Goal: Information Seeking & Learning: Learn about a topic

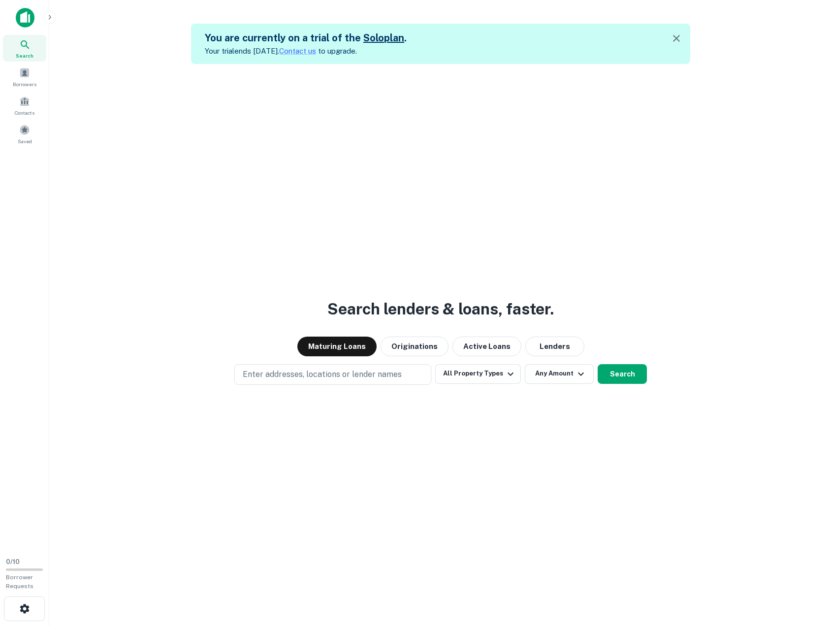
click at [25, 43] on icon at bounding box center [25, 45] width 12 height 12
click at [309, 371] on p "Enter addresses, locations or lender names" at bounding box center [322, 375] width 159 height 12
type input "*****"
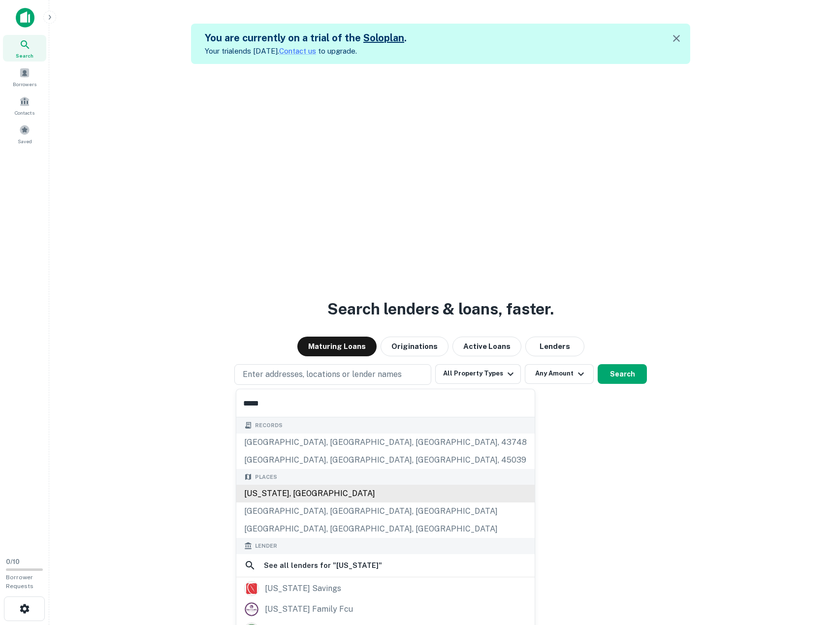
click at [320, 499] on div "[US_STATE], [GEOGRAPHIC_DATA]" at bounding box center [385, 494] width 298 height 18
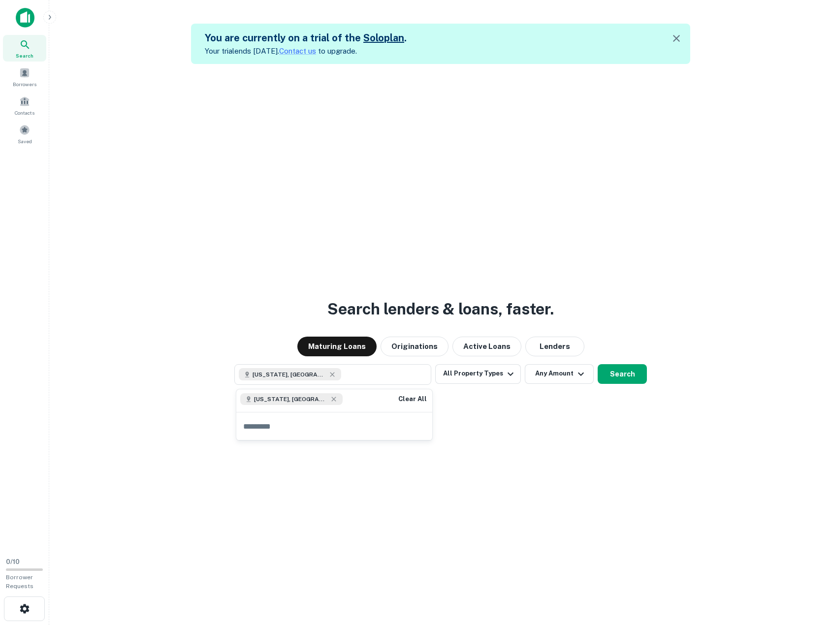
click at [621, 360] on div "Search lenders & loans, faster. Maturing Loans Originations Active Loans Lender…" at bounding box center [440, 376] width 767 height 625
click at [634, 376] on button "Search" at bounding box center [622, 374] width 49 height 20
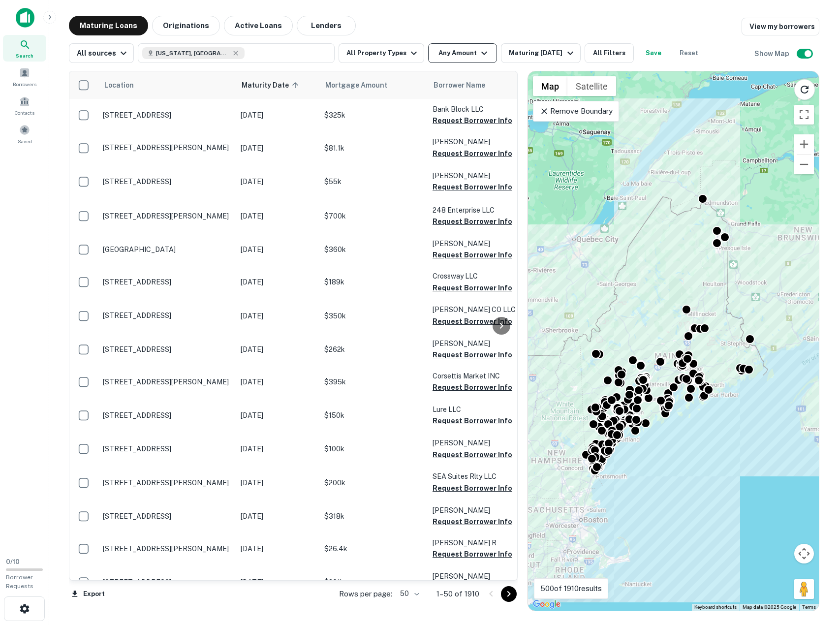
click at [467, 59] on button "Any Amount" at bounding box center [462, 53] width 69 height 20
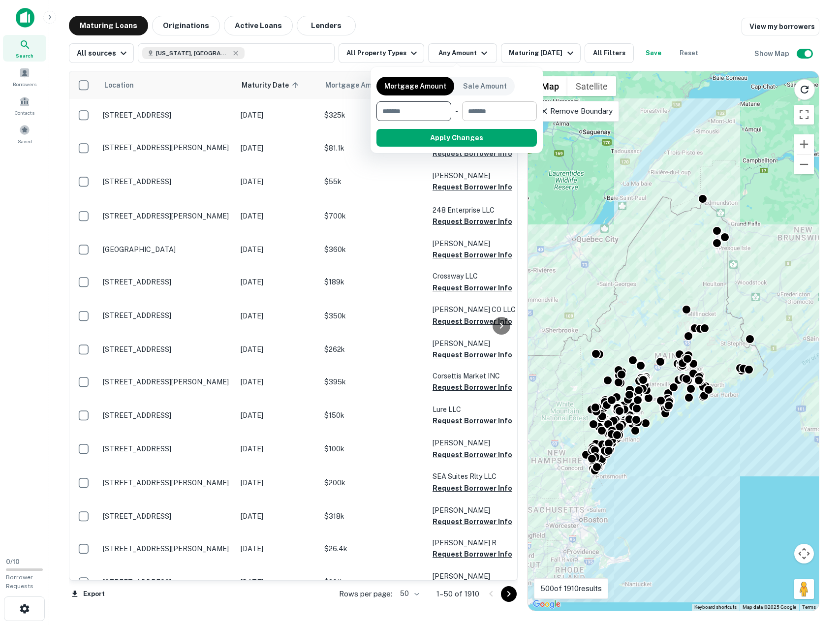
click at [493, 116] on input "number" at bounding box center [496, 111] width 68 height 20
click at [429, 118] on input "number" at bounding box center [411, 111] width 68 height 20
type input "*******"
click at [457, 142] on button "Apply Changes" at bounding box center [474, 138] width 125 height 18
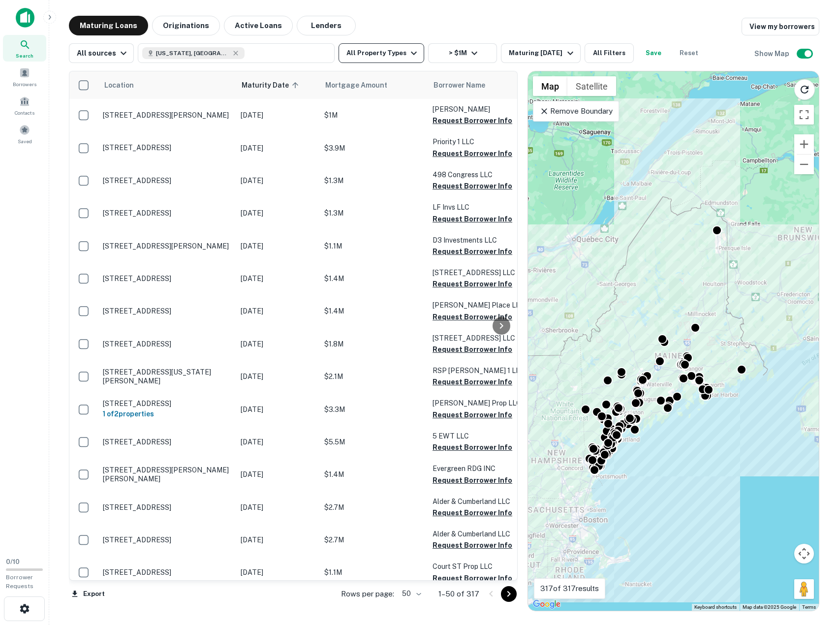
click at [379, 49] on button "All Property Types" at bounding box center [382, 53] width 86 height 20
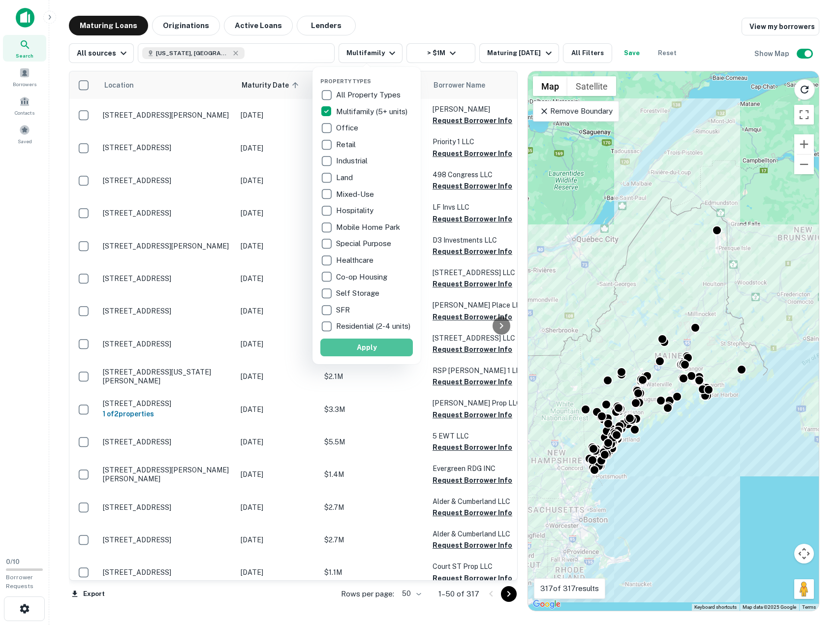
drag, startPoint x: 367, startPoint y: 357, endPoint x: 240, endPoint y: 283, distance: 147.6
click at [367, 356] on button "Apply" at bounding box center [366, 348] width 93 height 18
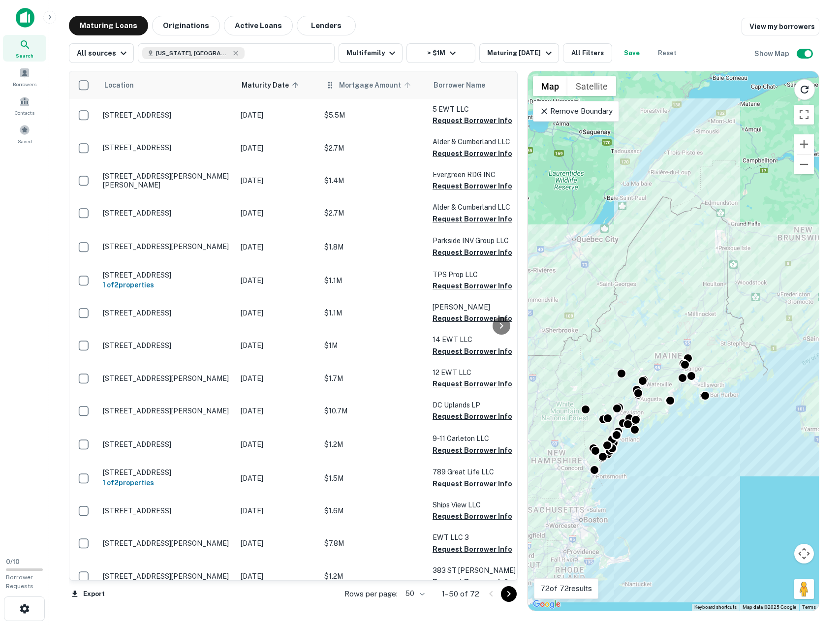
click at [360, 86] on span "Mortgage Amount" at bounding box center [376, 85] width 75 height 12
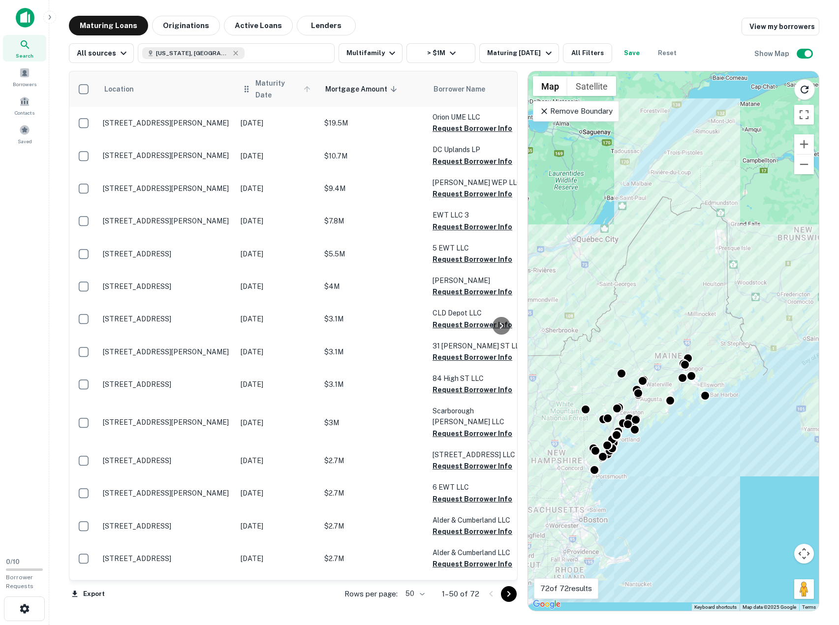
click at [278, 87] on span "Maturity Date" at bounding box center [284, 89] width 58 height 24
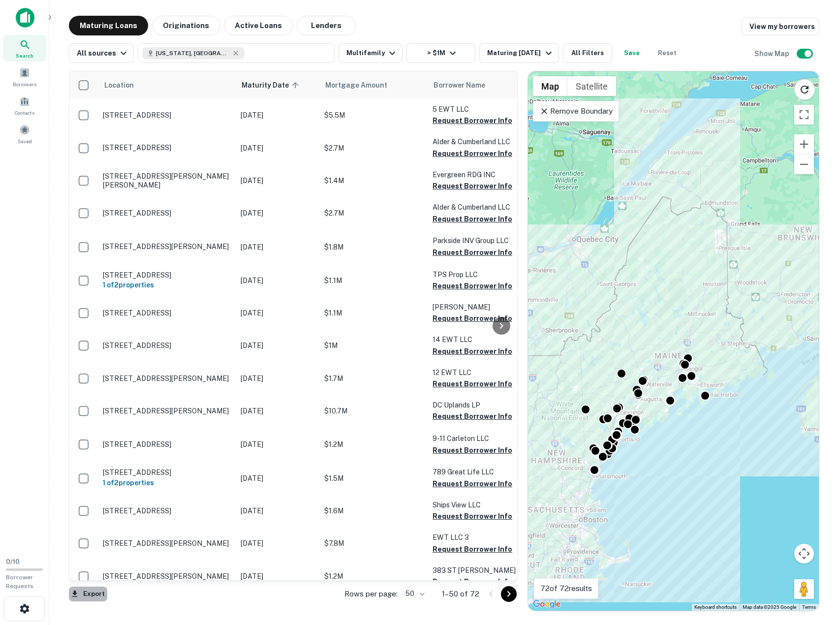
click at [94, 592] on button "Export" at bounding box center [88, 594] width 38 height 15
click at [124, 601] on li "Export as Excel (.xlsx)" at bounding box center [124, 605] width 111 height 18
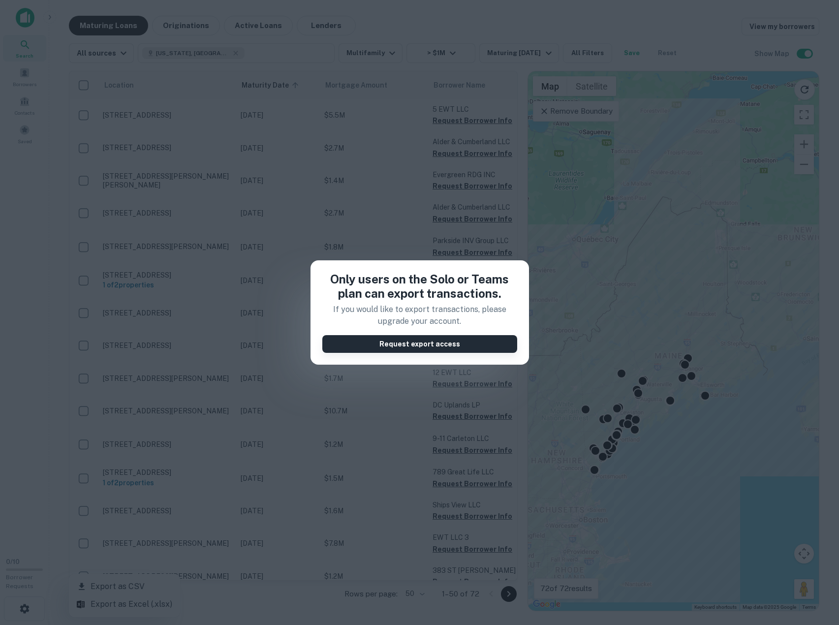
click at [374, 343] on button "Request export access" at bounding box center [419, 344] width 195 height 18
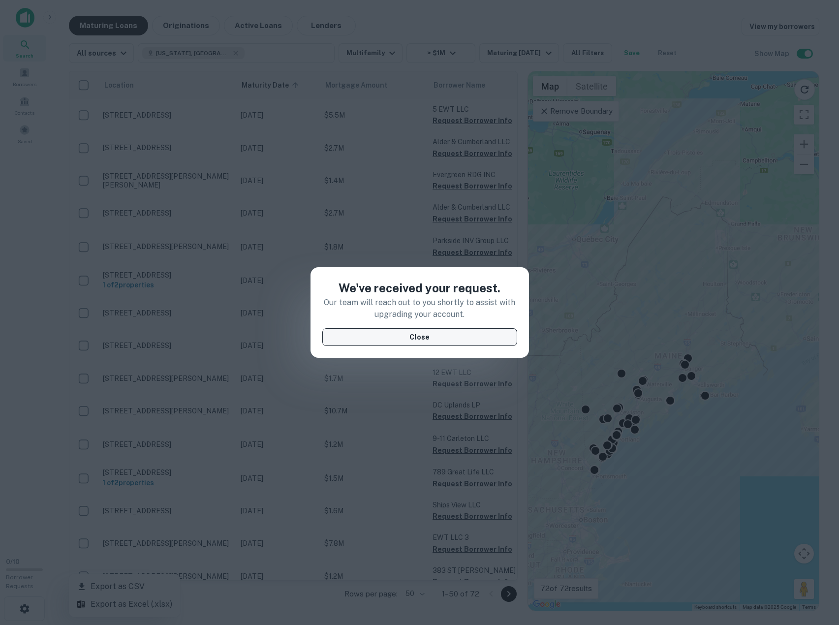
click at [377, 343] on button "Close" at bounding box center [419, 337] width 195 height 18
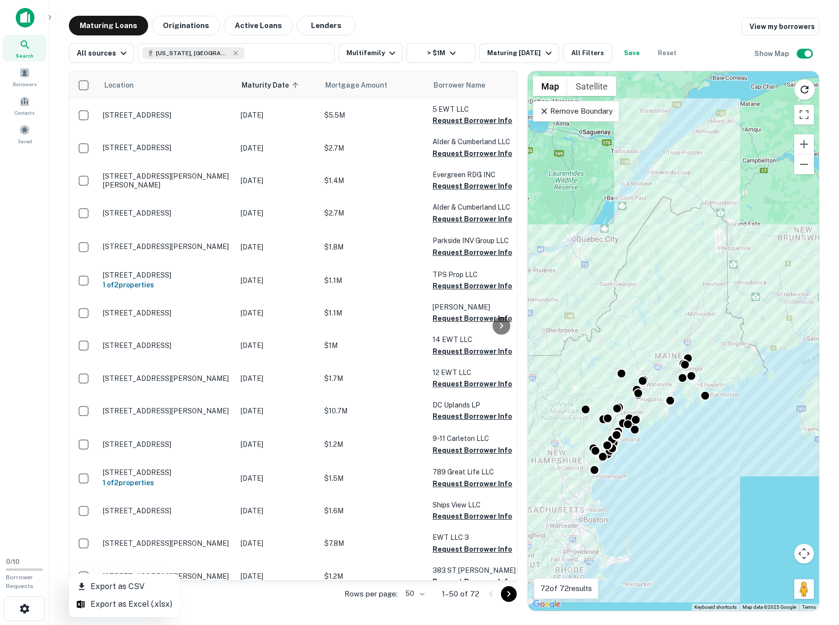
click at [333, 112] on div at bounding box center [419, 312] width 839 height 625
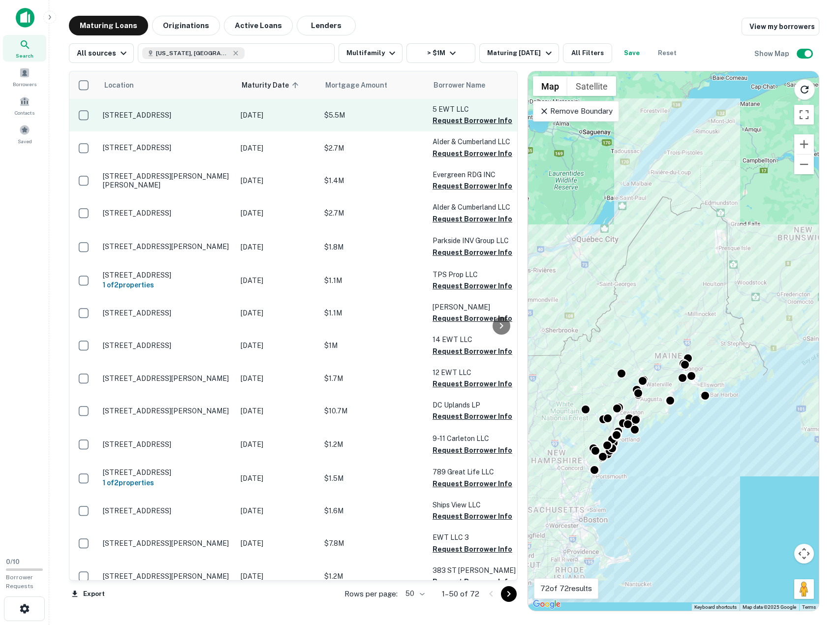
click at [168, 118] on p "[STREET_ADDRESS]" at bounding box center [167, 115] width 128 height 9
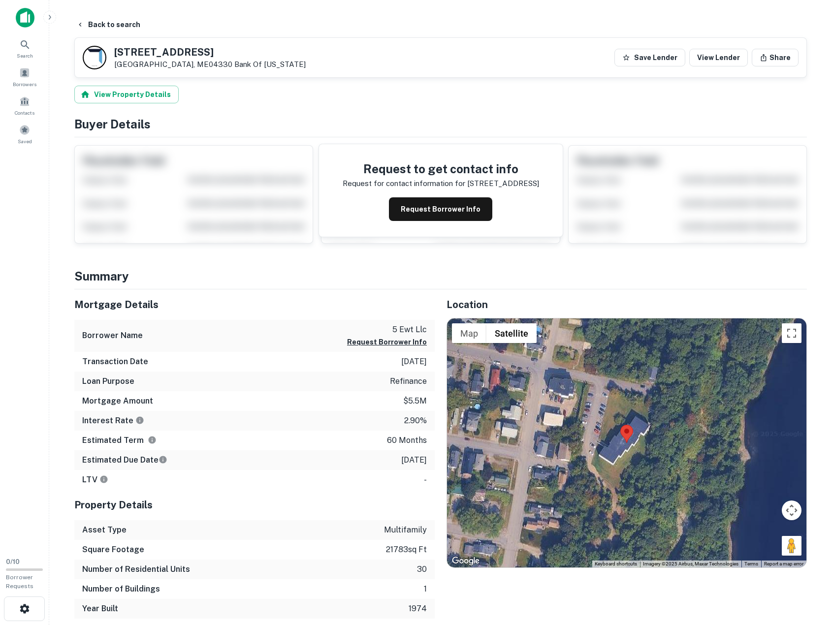
drag, startPoint x: 390, startPoint y: 185, endPoint x: 399, endPoint y: 145, distance: 41.0
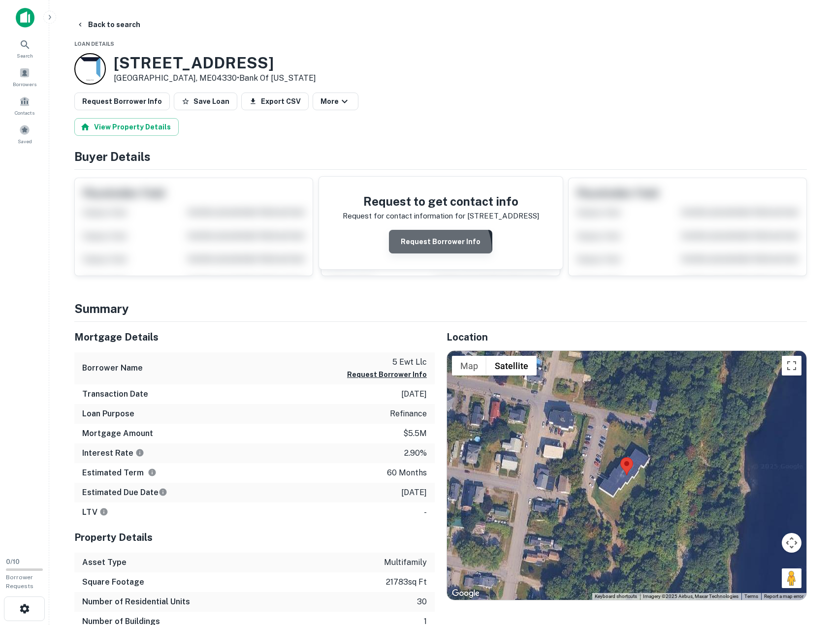
click at [437, 250] on button "Request Borrower Info" at bounding box center [440, 242] width 103 height 24
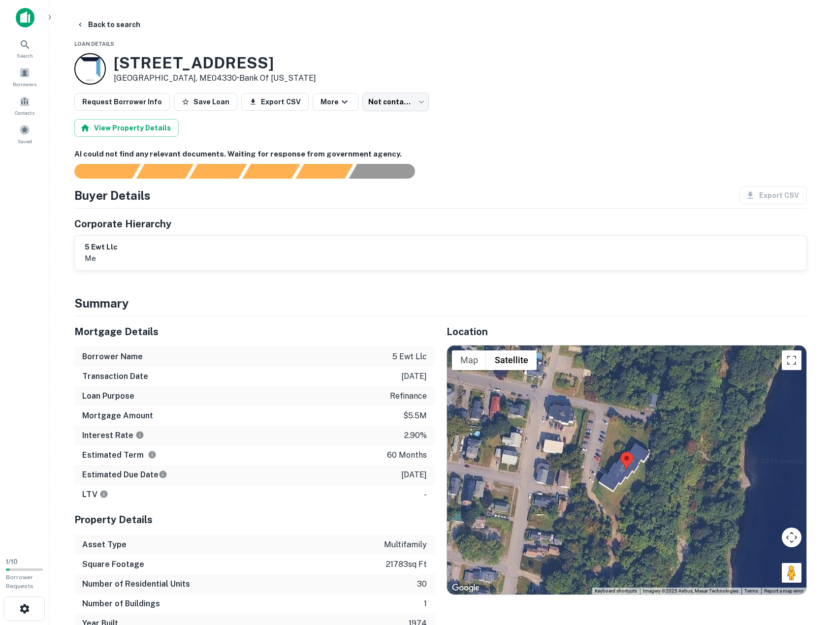
drag, startPoint x: 425, startPoint y: 50, endPoint x: 425, endPoint y: 30, distance: 20.2
click at [108, 25] on button "Back to search" at bounding box center [108, 25] width 72 height 18
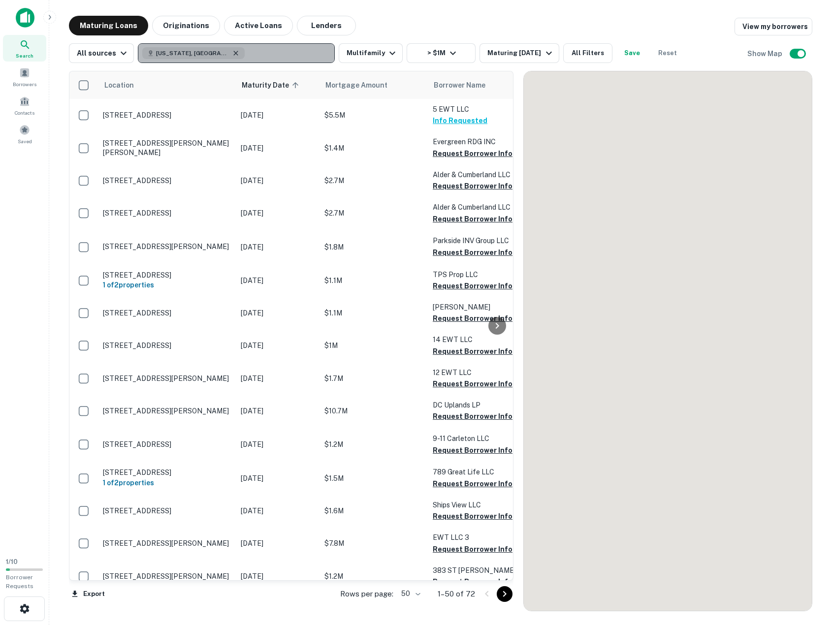
click at [234, 53] on icon "button" at bounding box center [236, 53] width 4 height 4
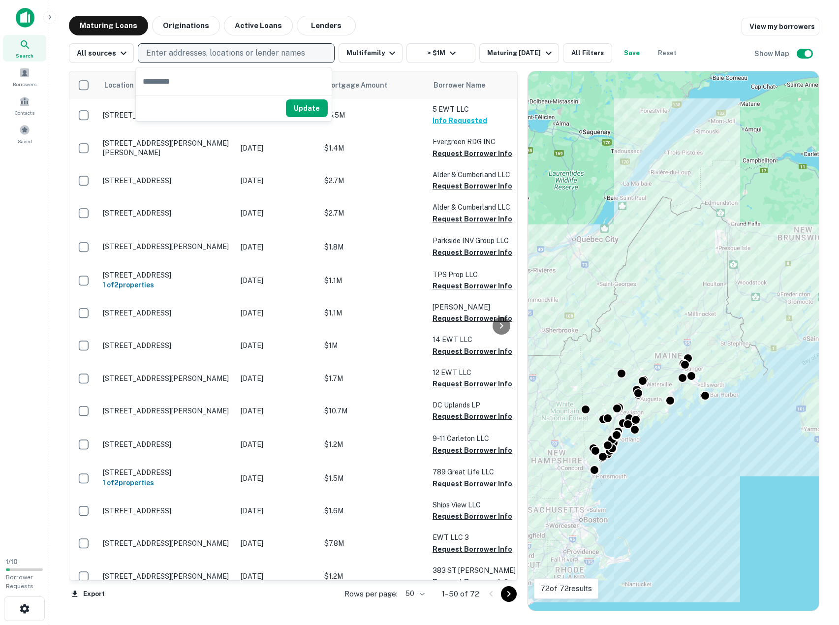
click at [233, 53] on p "Enter addresses, locations or lender names" at bounding box center [225, 53] width 159 height 12
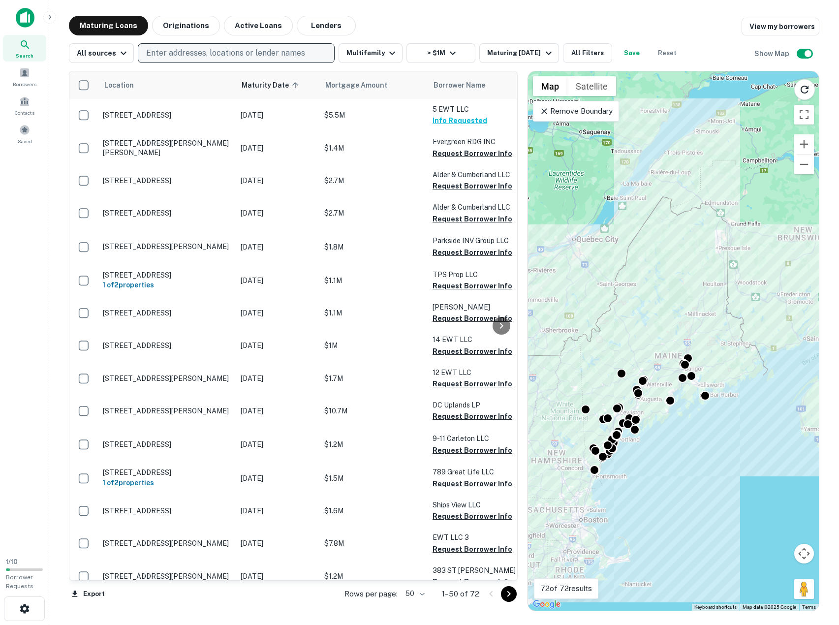
click at [201, 52] on p "Enter addresses, locations or lender names" at bounding box center [225, 53] width 159 height 12
type input "**********"
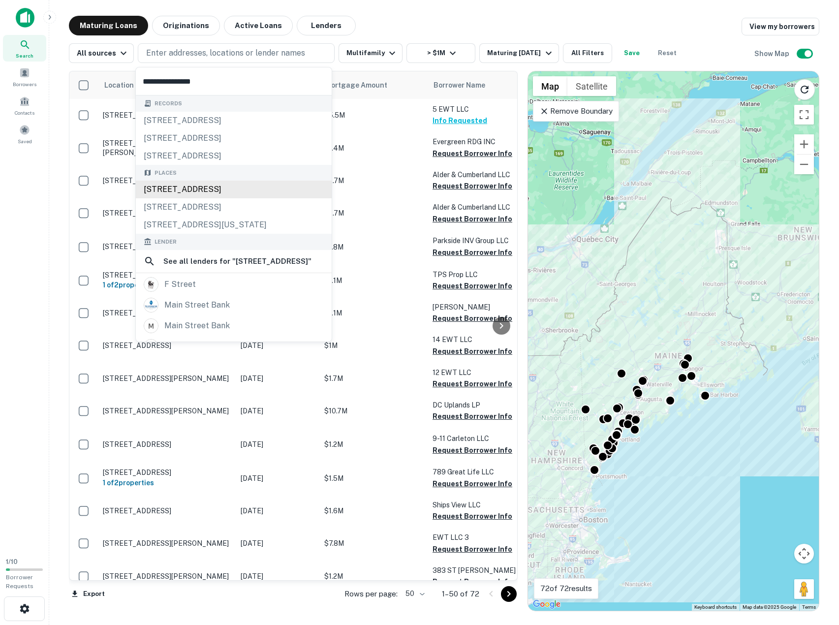
click at [219, 189] on div "[STREET_ADDRESS]" at bounding box center [234, 190] width 196 height 18
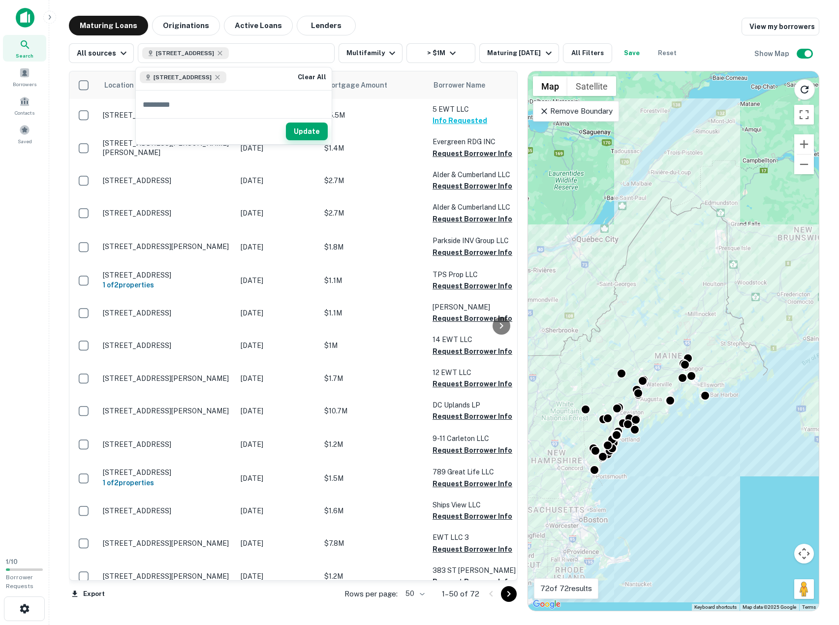
click at [310, 136] on button "Update" at bounding box center [307, 132] width 42 height 18
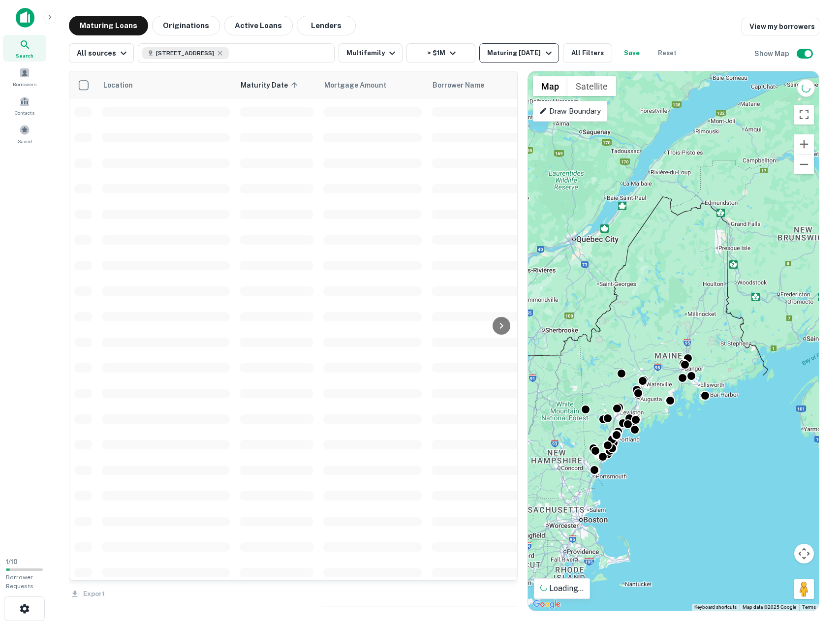
click at [543, 57] on icon "button" at bounding box center [549, 53] width 12 height 12
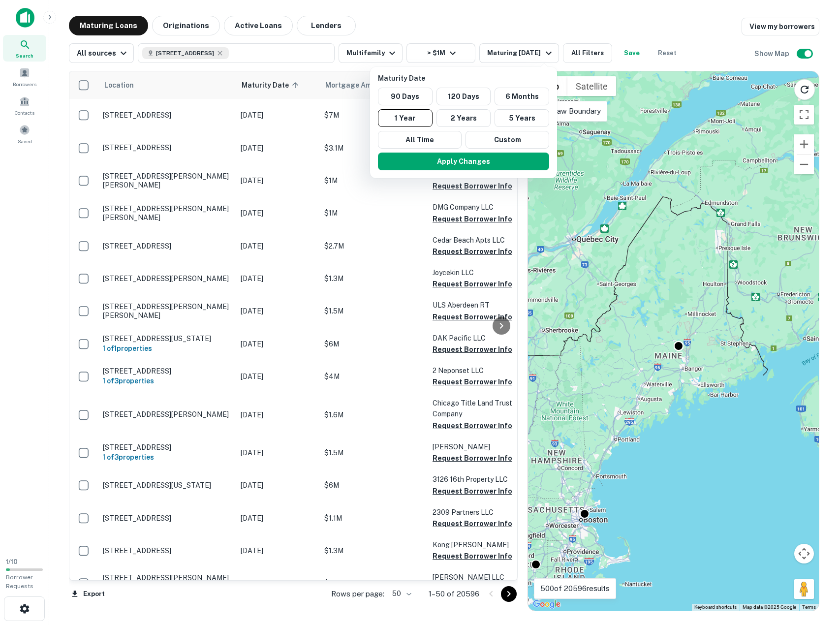
click at [530, 59] on div at bounding box center [419, 312] width 839 height 625
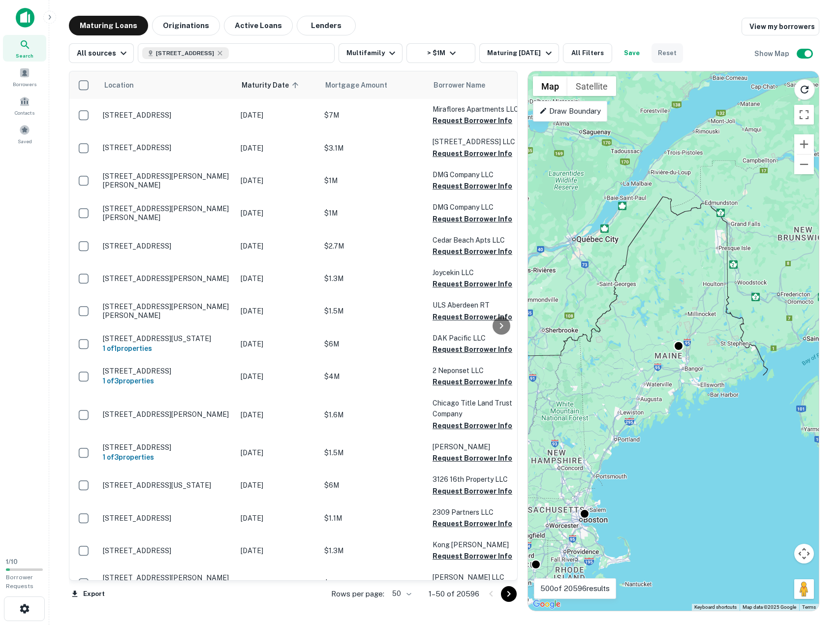
click at [666, 56] on button "Reset" at bounding box center [668, 53] width 32 height 20
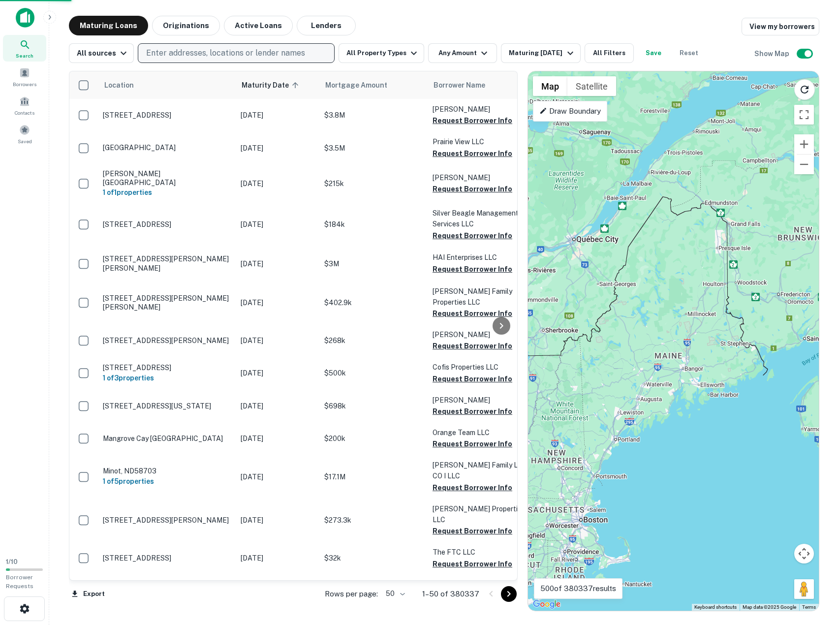
click at [222, 54] on p "Enter addresses, locations or lender names" at bounding box center [225, 53] width 159 height 12
type input "*"
type input "**********"
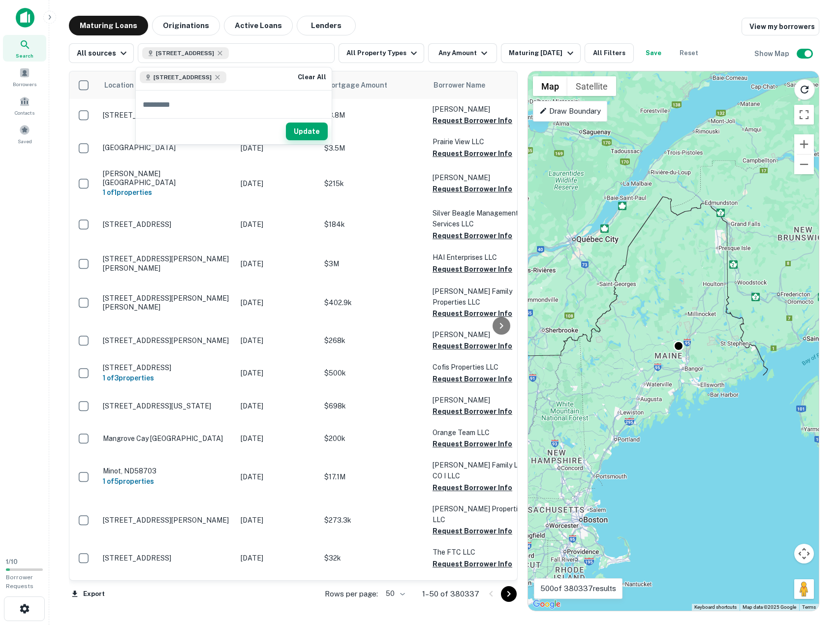
click at [316, 129] on button "Update" at bounding box center [307, 132] width 42 height 18
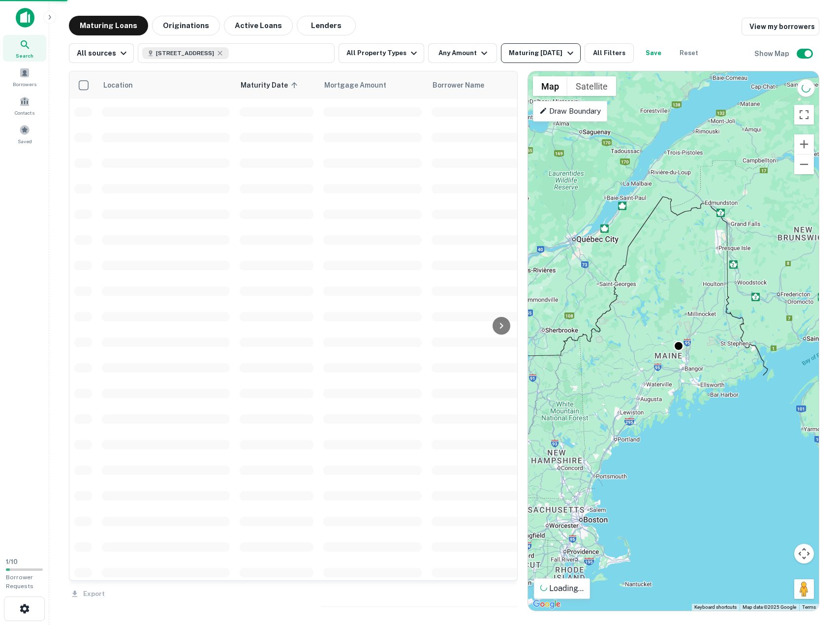
click at [551, 55] on div "Maturing [DATE]" at bounding box center [542, 53] width 67 height 12
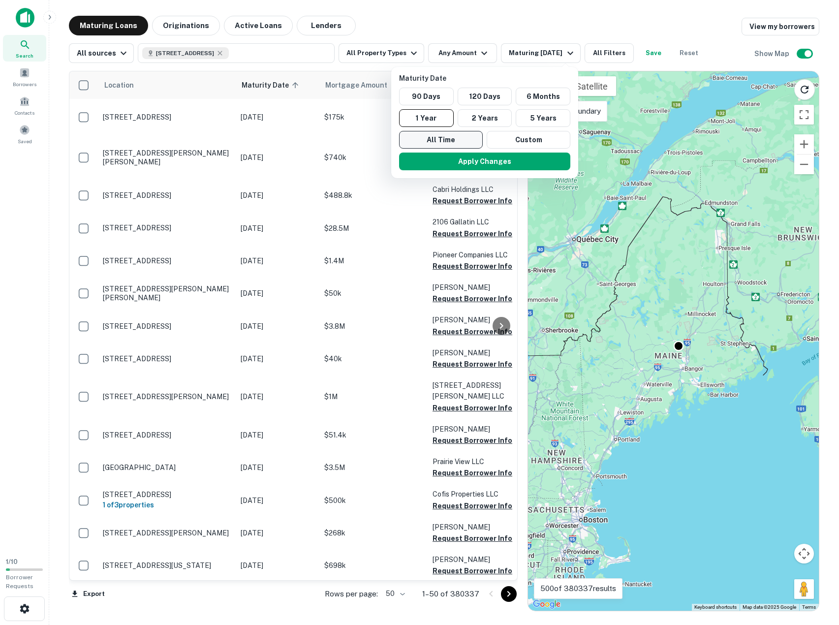
click at [459, 143] on button "All Time" at bounding box center [441, 140] width 84 height 18
click at [510, 158] on button "Apply Changes" at bounding box center [485, 162] width 171 height 18
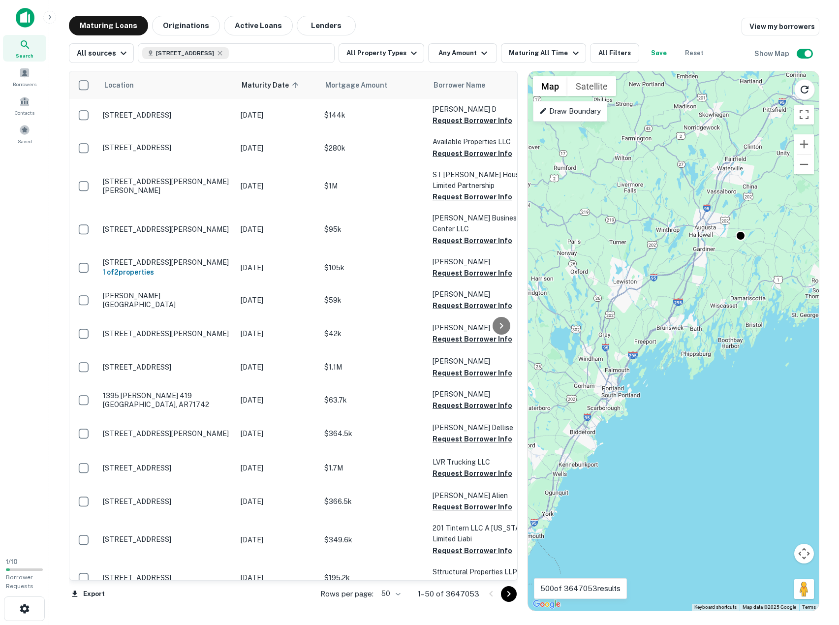
drag, startPoint x: 628, startPoint y: 473, endPoint x: 715, endPoint y: 360, distance: 142.5
click at [715, 360] on div "To activate drag with keyboard, press Alt + Enter. Once in keyboard drag state,…" at bounding box center [673, 340] width 291 height 539
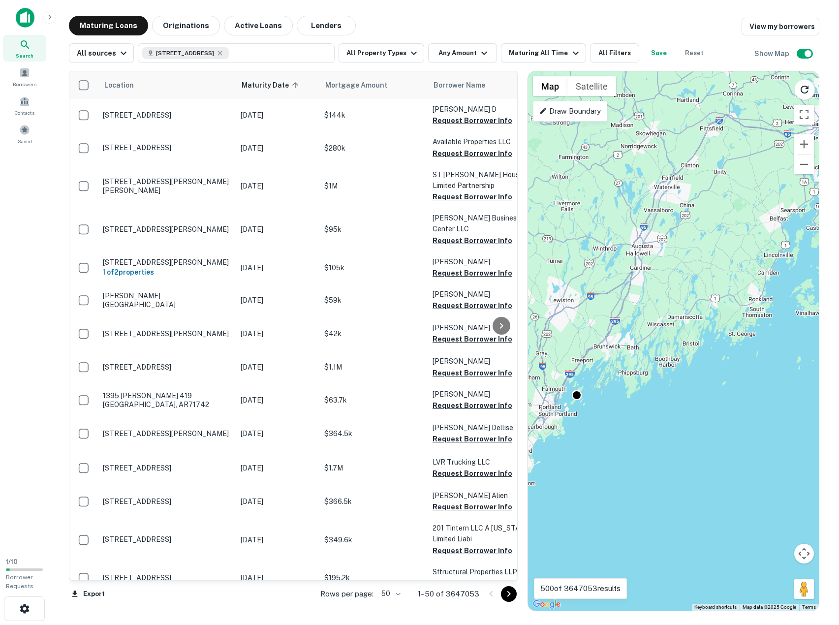
drag, startPoint x: 635, startPoint y: 463, endPoint x: 533, endPoint y: 520, distance: 117.5
click at [533, 520] on div "To activate drag with keyboard, press Alt + Enter. Once in keyboard drag state,…" at bounding box center [673, 340] width 291 height 539
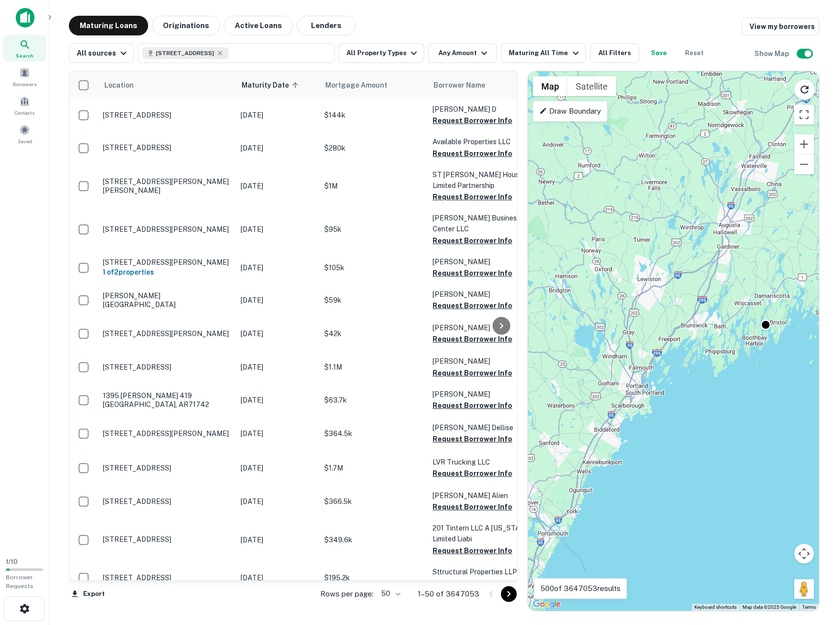
drag, startPoint x: 651, startPoint y: 424, endPoint x: 680, endPoint y: 405, distance: 35.2
click at [731, 401] on div "To activate drag with keyboard, press Alt + Enter. Once in keyboard drag state,…" at bounding box center [673, 340] width 291 height 539
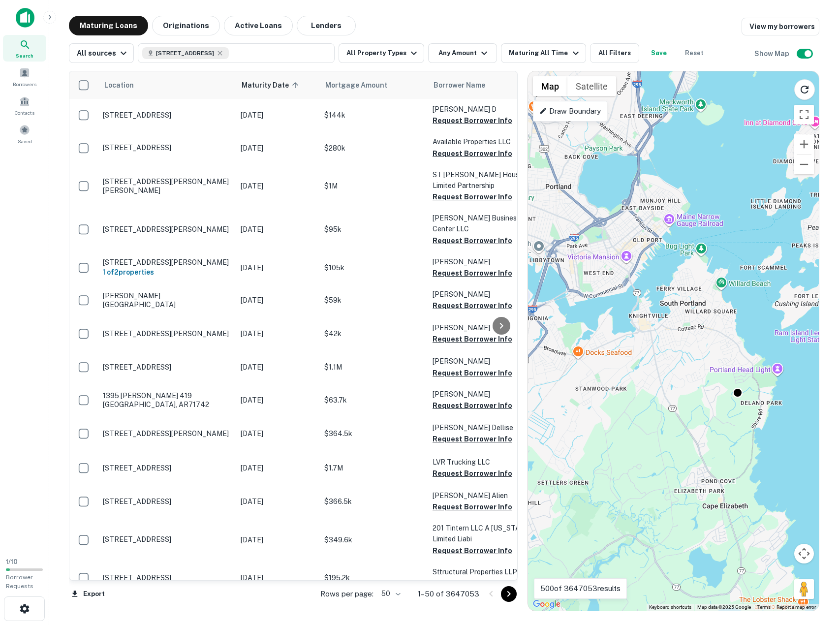
drag, startPoint x: 705, startPoint y: 402, endPoint x: 715, endPoint y: 419, distance: 20.1
click at [717, 417] on div "To activate drag with keyboard, press Alt + Enter. Once in keyboard drag state,…" at bounding box center [673, 340] width 291 height 539
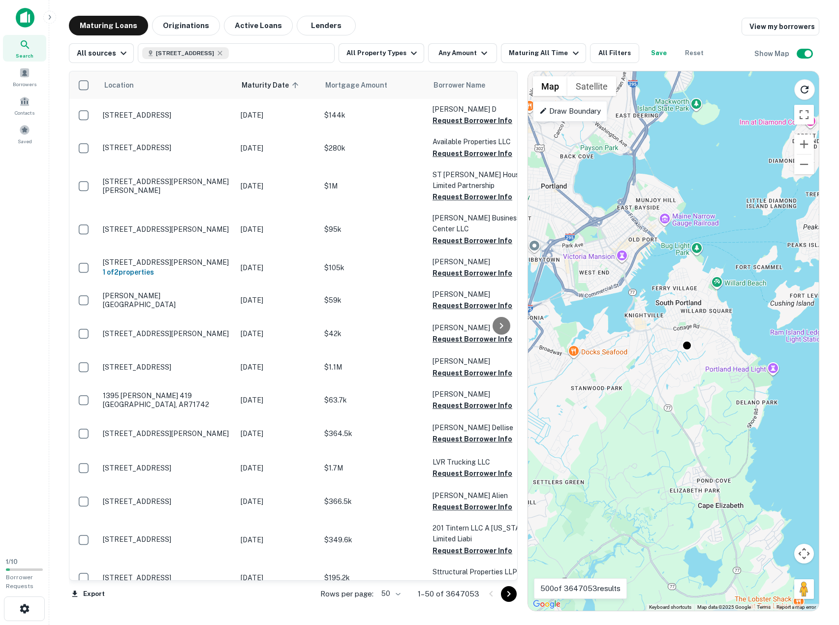
drag, startPoint x: 742, startPoint y: 461, endPoint x: 753, endPoint y: 461, distance: 11.3
click at [753, 461] on div "To activate drag with keyboard, press Alt + Enter. Once in keyboard drag state,…" at bounding box center [673, 340] width 291 height 539
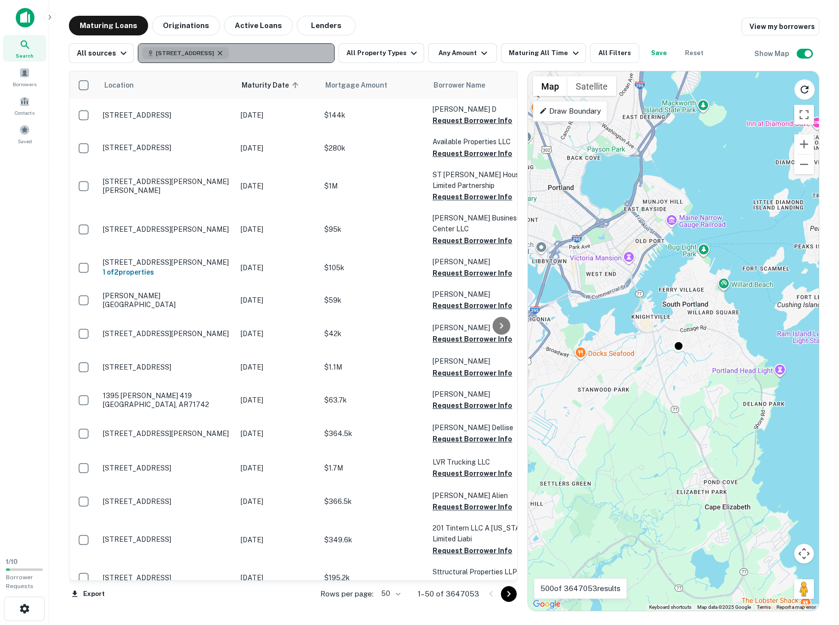
click at [224, 53] on icon "button" at bounding box center [220, 53] width 8 height 8
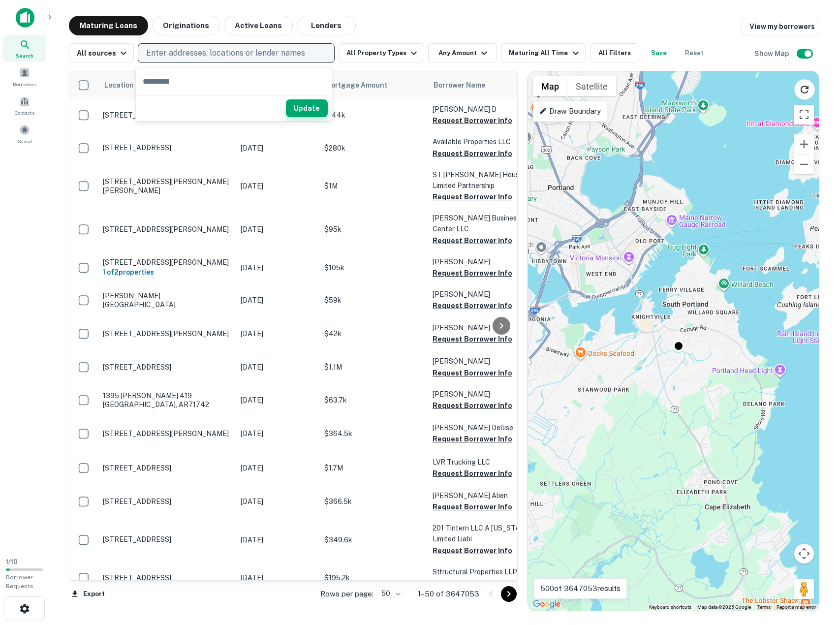
click at [310, 111] on button "Update" at bounding box center [307, 108] width 42 height 18
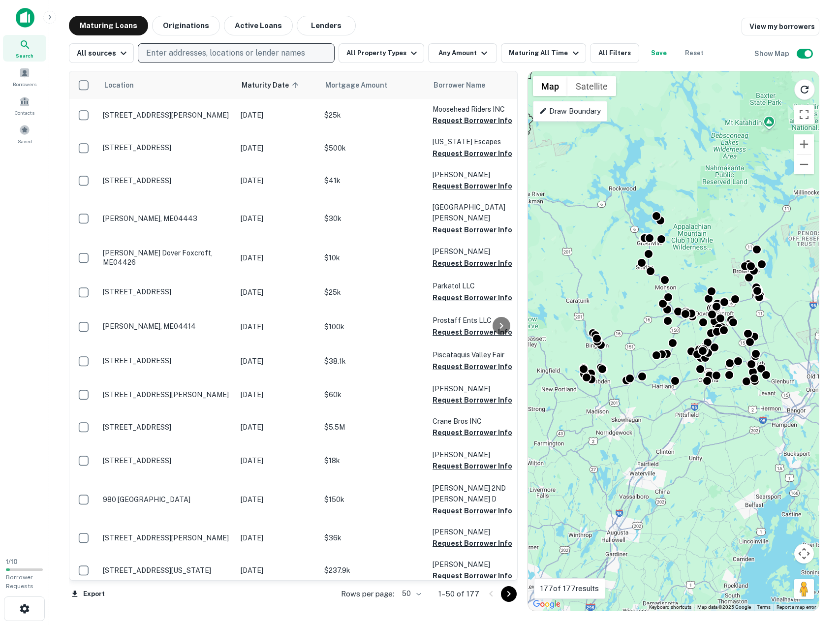
drag, startPoint x: 665, startPoint y: 499, endPoint x: 664, endPoint y: 304, distance: 194.9
click at [664, 306] on div "To activate drag with keyboard, press Alt + Enter. Once in keyboard drag state,…" at bounding box center [673, 340] width 291 height 539
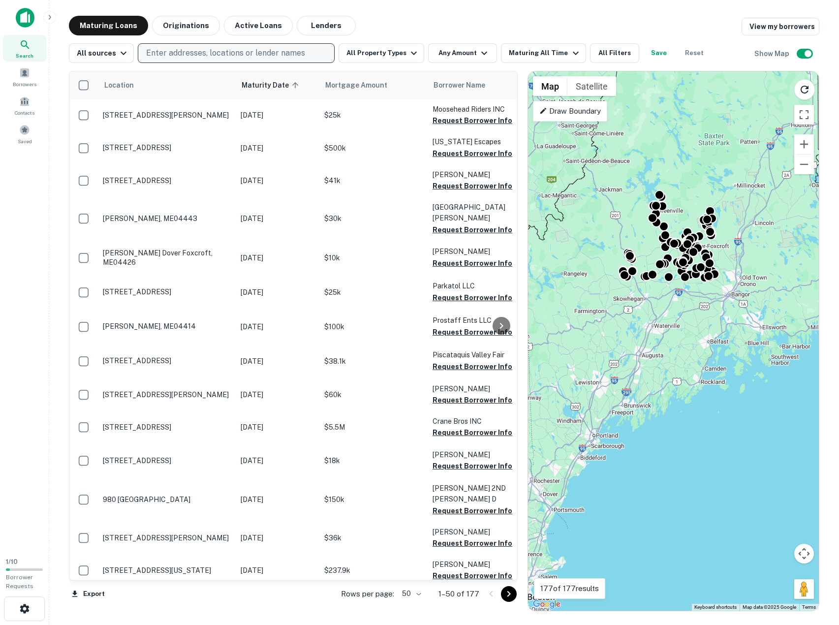
drag, startPoint x: 678, startPoint y: 335, endPoint x: 665, endPoint y: 459, distance: 124.7
click at [665, 459] on div "To activate drag with keyboard, press Alt + Enter. Once in keyboard drag state,…" at bounding box center [673, 340] width 291 height 539
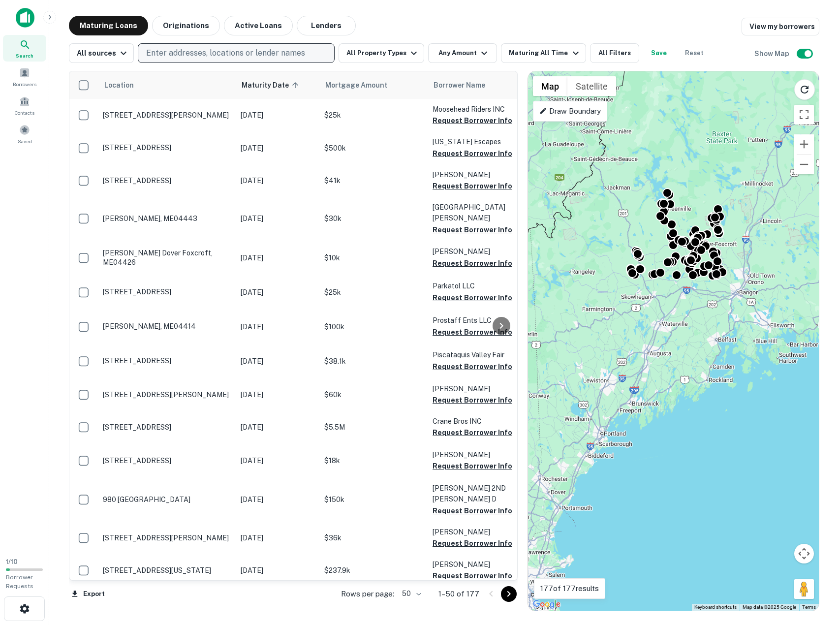
drag, startPoint x: 607, startPoint y: 461, endPoint x: 668, endPoint y: 444, distance: 63.3
click at [668, 444] on div "To activate drag with keyboard, press Alt + Enter. Once in keyboard drag state,…" at bounding box center [673, 340] width 291 height 539
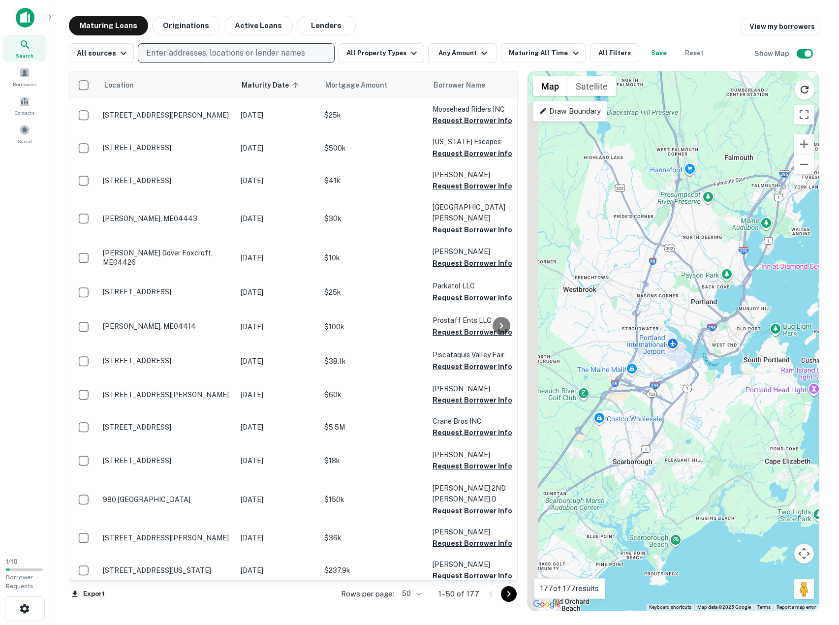
drag, startPoint x: 624, startPoint y: 319, endPoint x: 706, endPoint y: 370, distance: 96.3
click at [706, 370] on div "To activate drag with keyboard, press Alt + Enter. Once in keyboard drag state,…" at bounding box center [673, 340] width 291 height 539
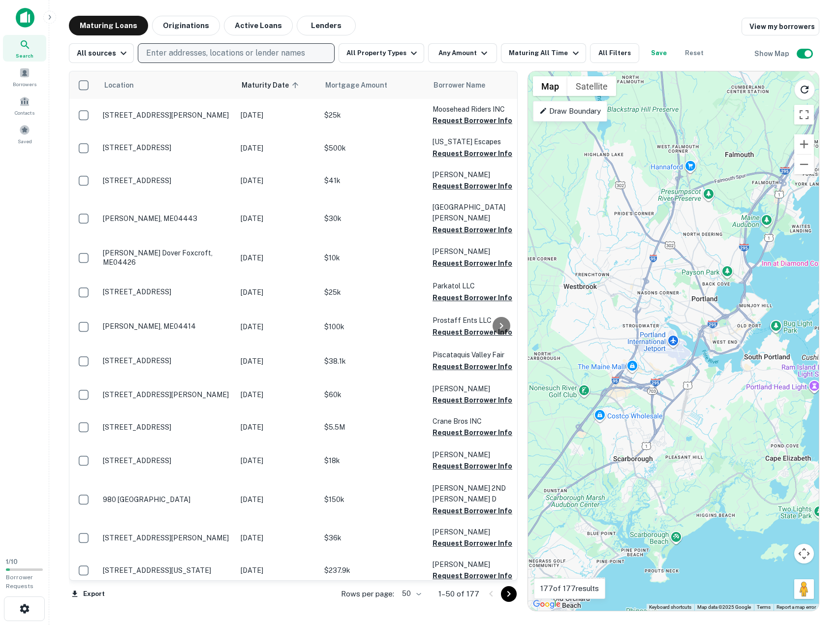
click at [282, 50] on p "Enter addresses, locations or lender names" at bounding box center [225, 53] width 159 height 12
type input "********"
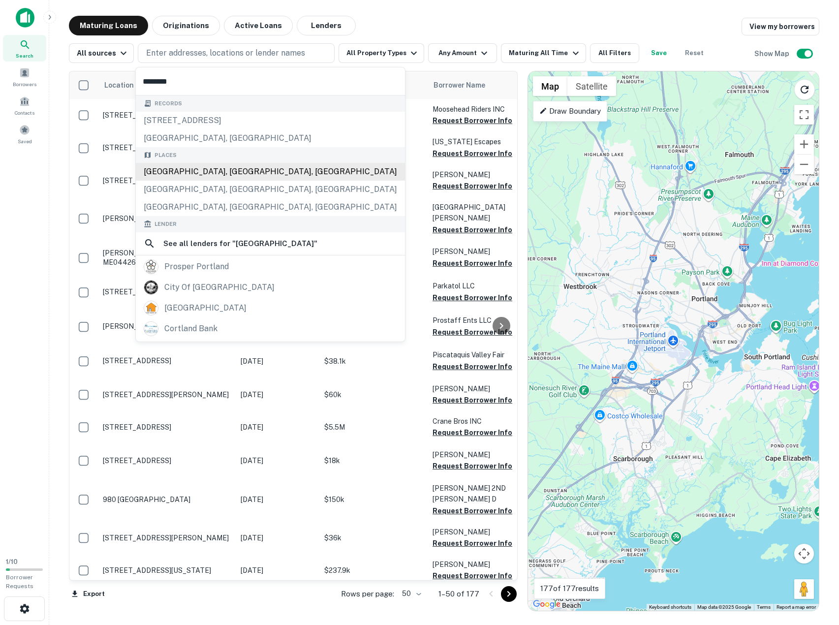
click at [233, 178] on div "[GEOGRAPHIC_DATA], [GEOGRAPHIC_DATA], [GEOGRAPHIC_DATA]" at bounding box center [270, 172] width 269 height 18
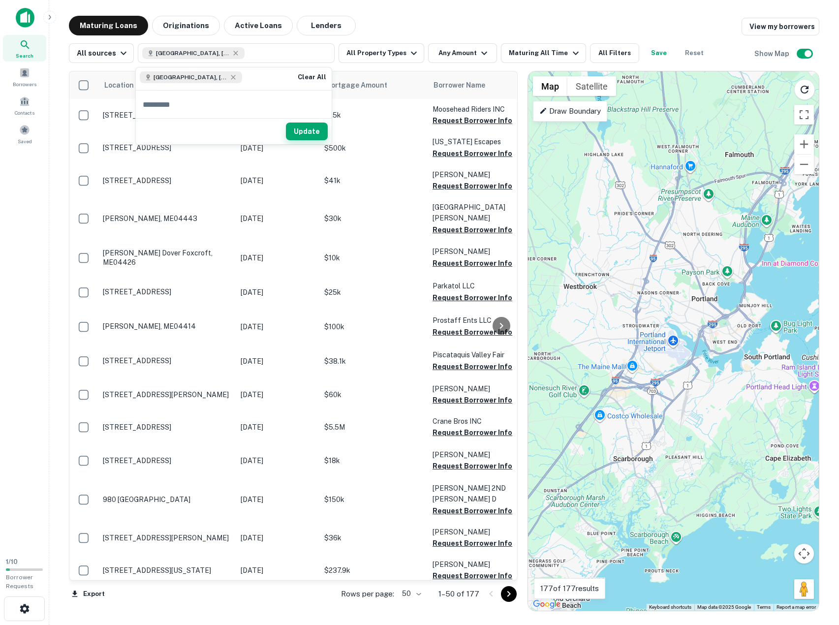
click at [305, 129] on button "Update" at bounding box center [307, 132] width 42 height 18
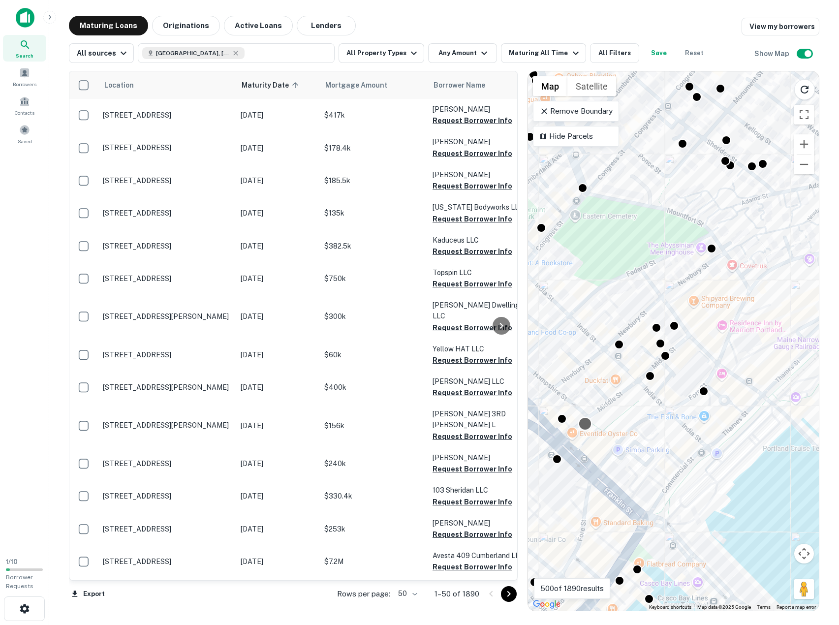
drag, startPoint x: 687, startPoint y: 437, endPoint x: 589, endPoint y: 417, distance: 100.0
click at [578, 423] on div "To activate drag with keyboard, press Alt + Enter. Once in keyboard drag state,…" at bounding box center [673, 340] width 291 height 539
